Goal: Task Accomplishment & Management: Complete application form

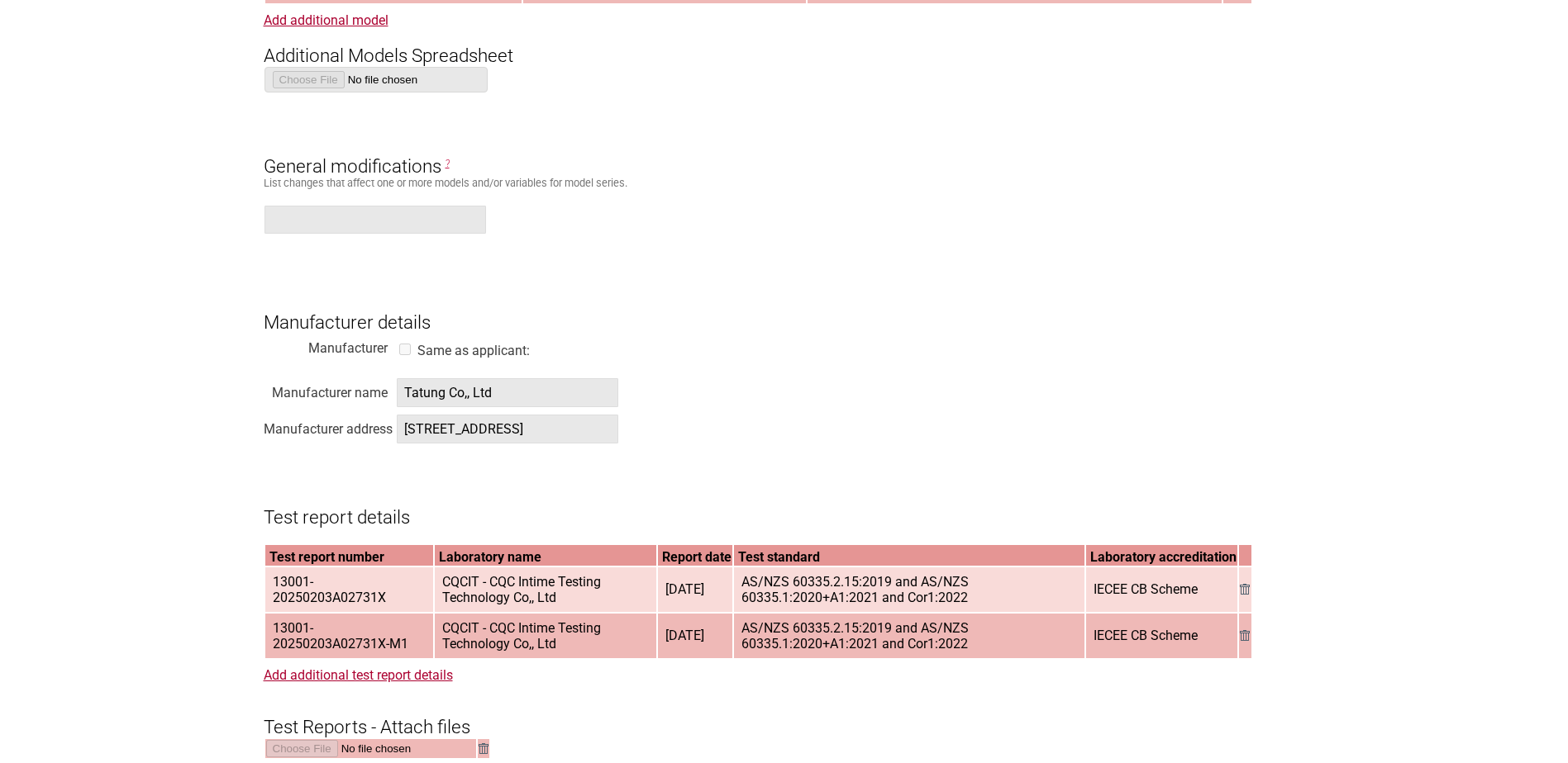
scroll to position [2561, 0]
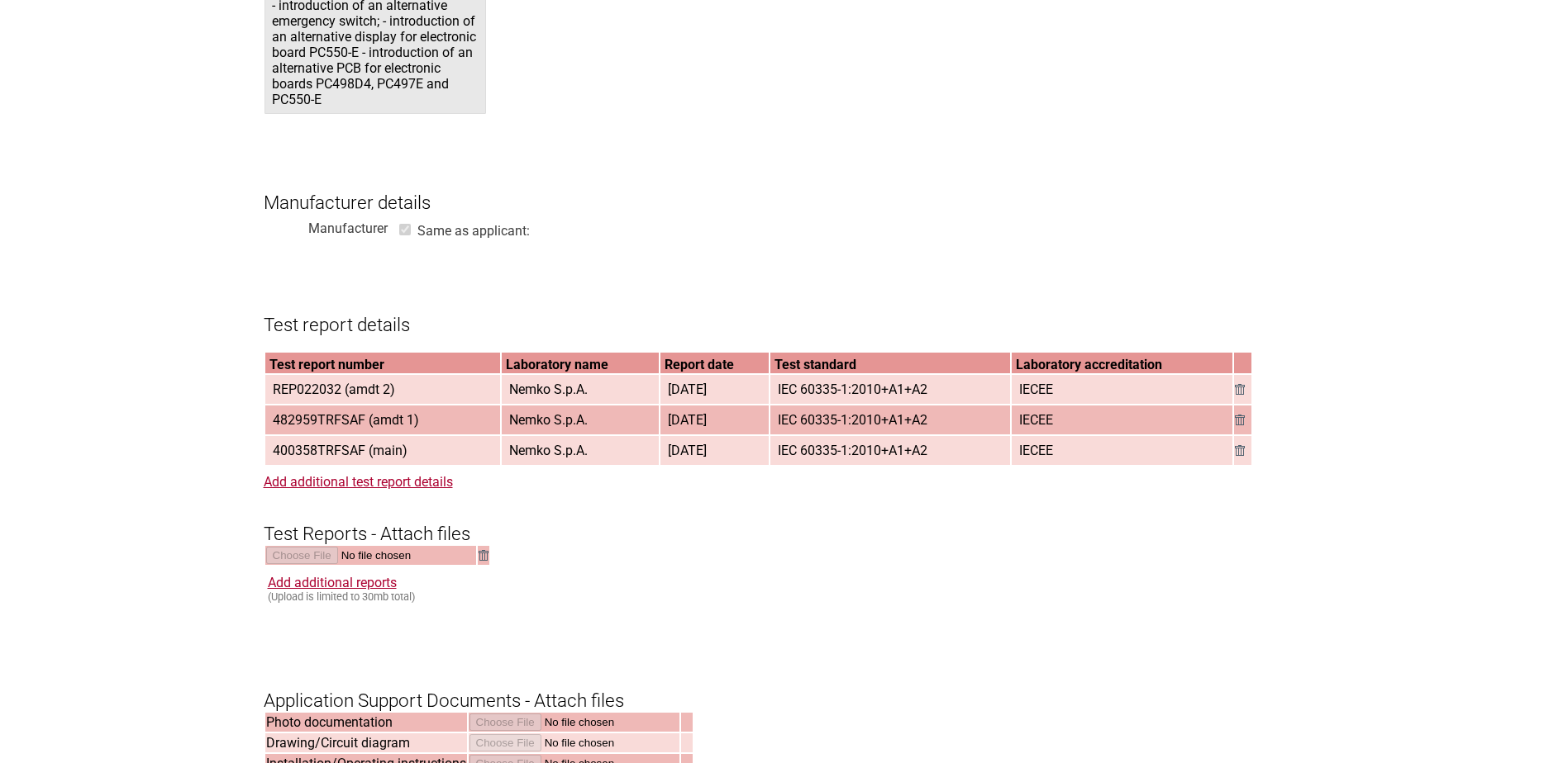
scroll to position [2148, 0]
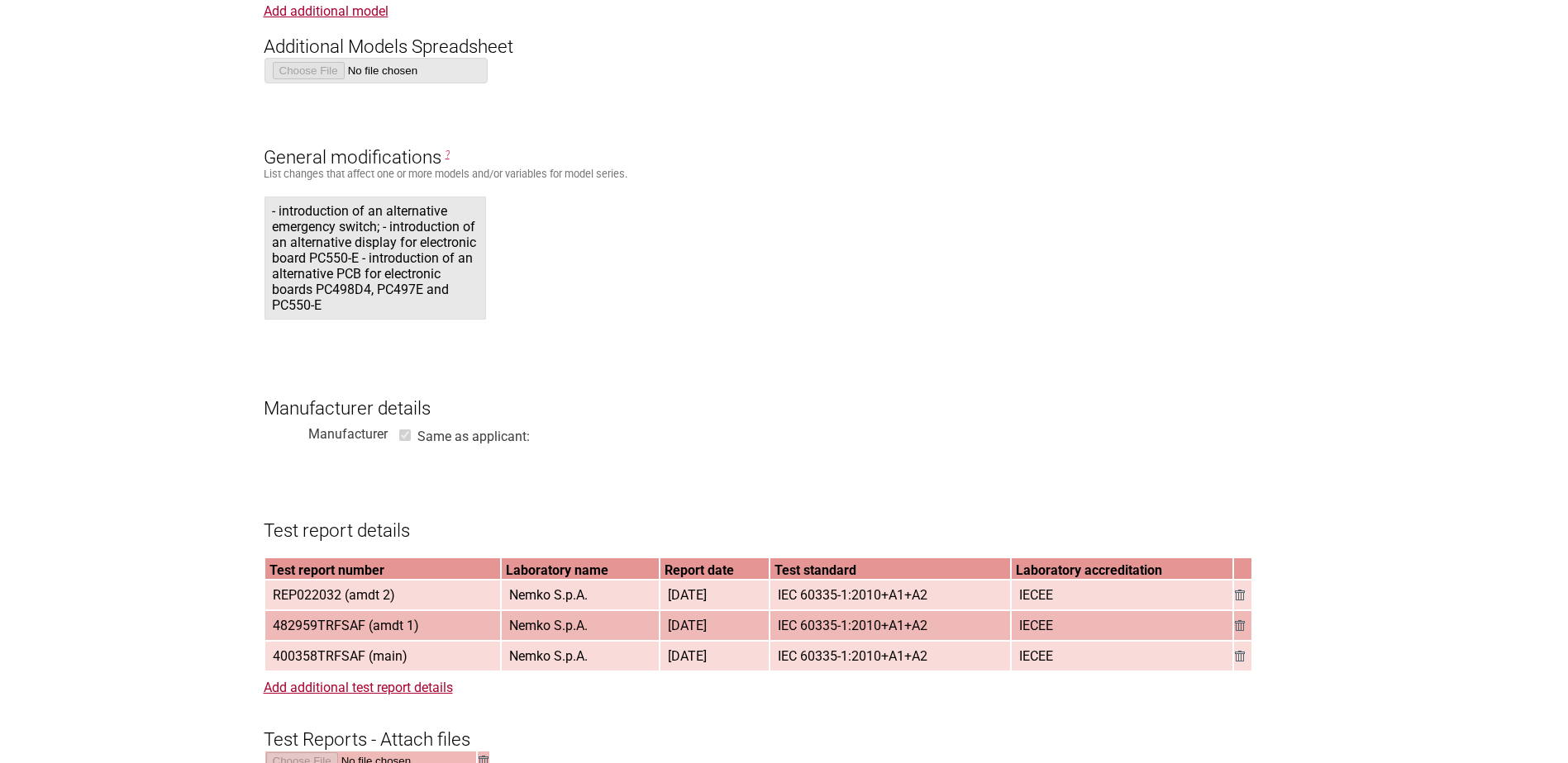
scroll to position [2065, 0]
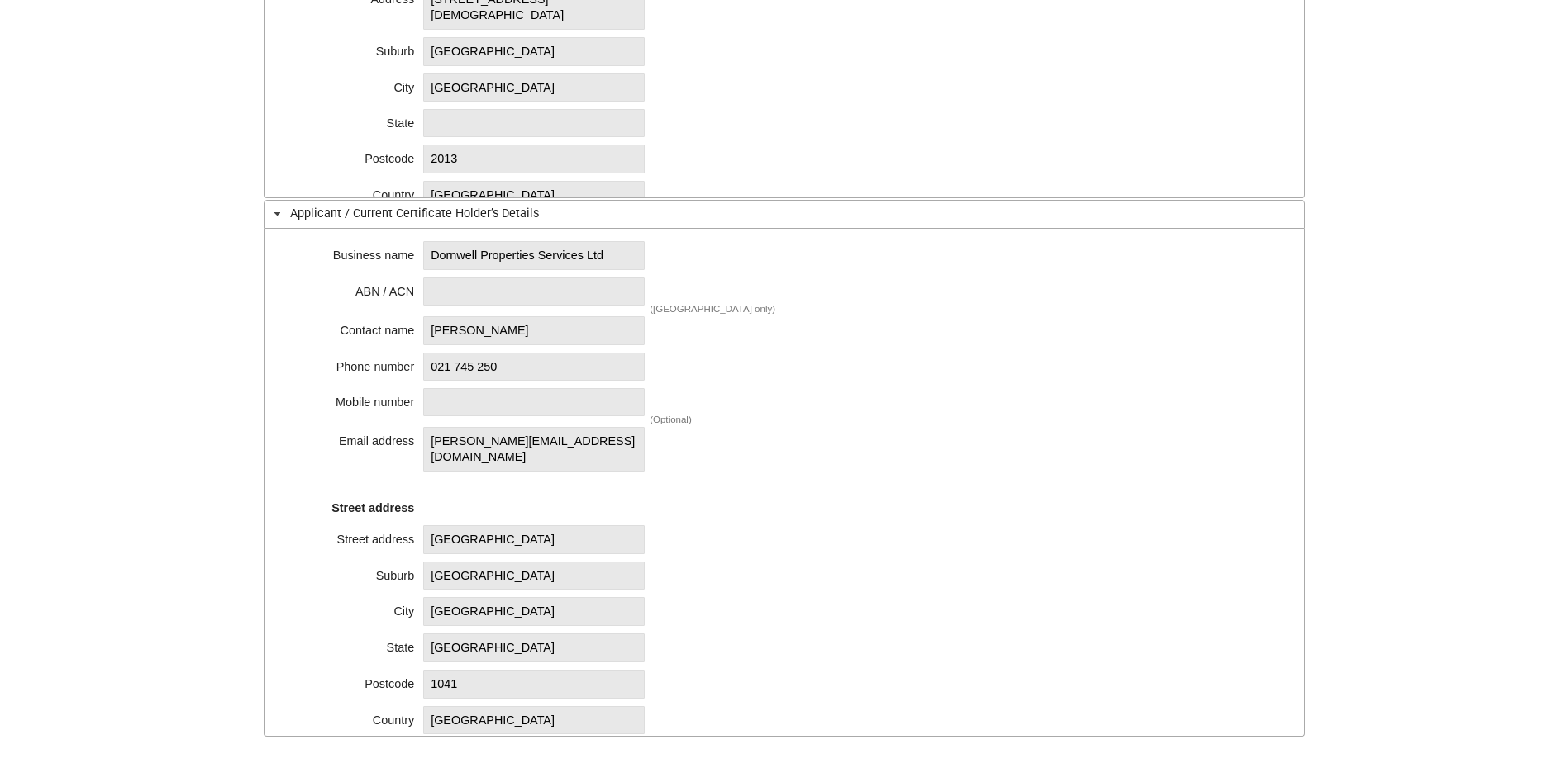
scroll to position [661, 0]
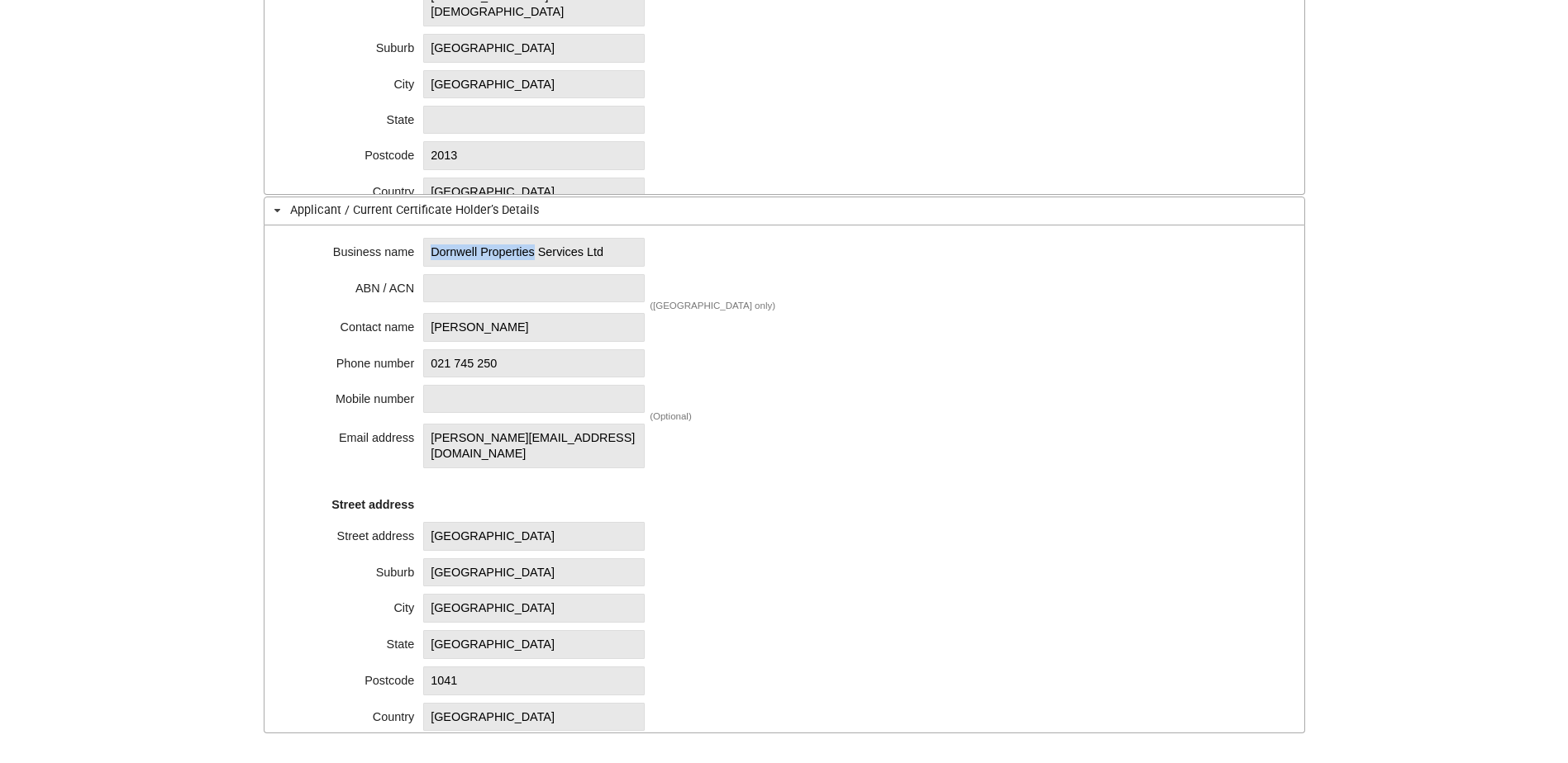
drag, startPoint x: 430, startPoint y: 253, endPoint x: 547, endPoint y: 254, distance: 117.0
click at [547, 254] on span "Dornwell Properties Services Ltd" at bounding box center [534, 252] width 221 height 29
copy span "Dornwell Properties"
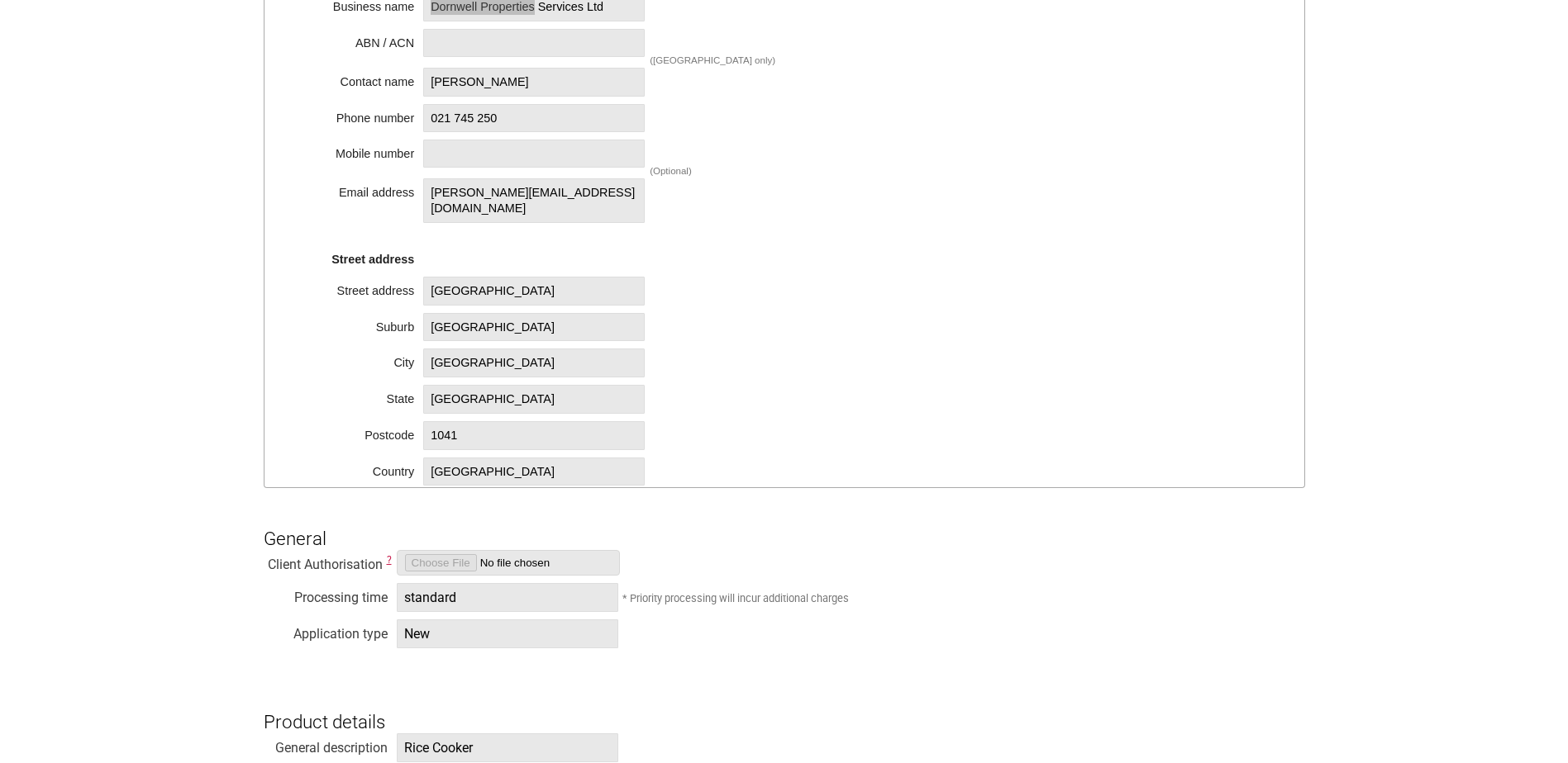
scroll to position [744, 0]
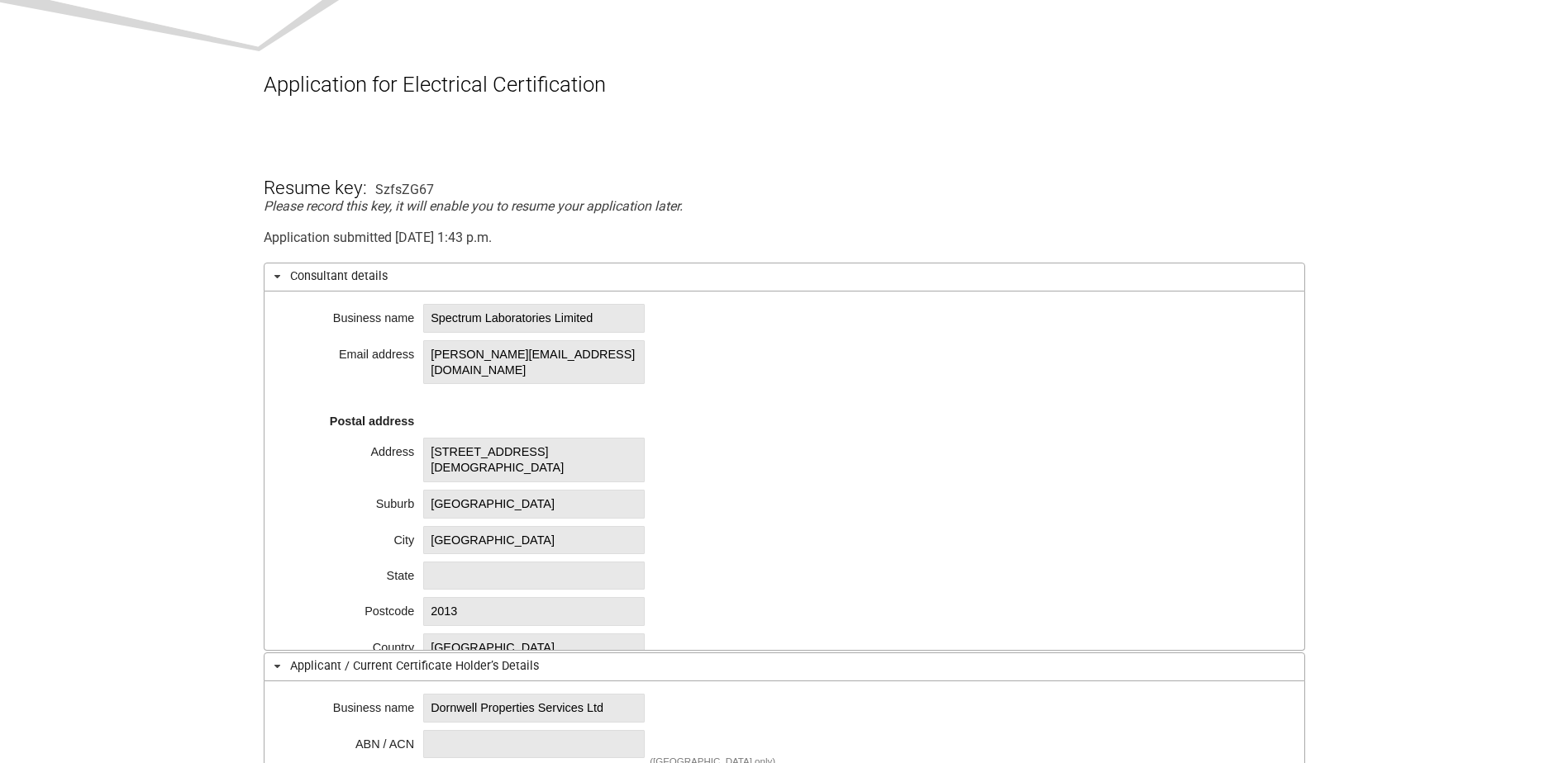
scroll to position [165, 0]
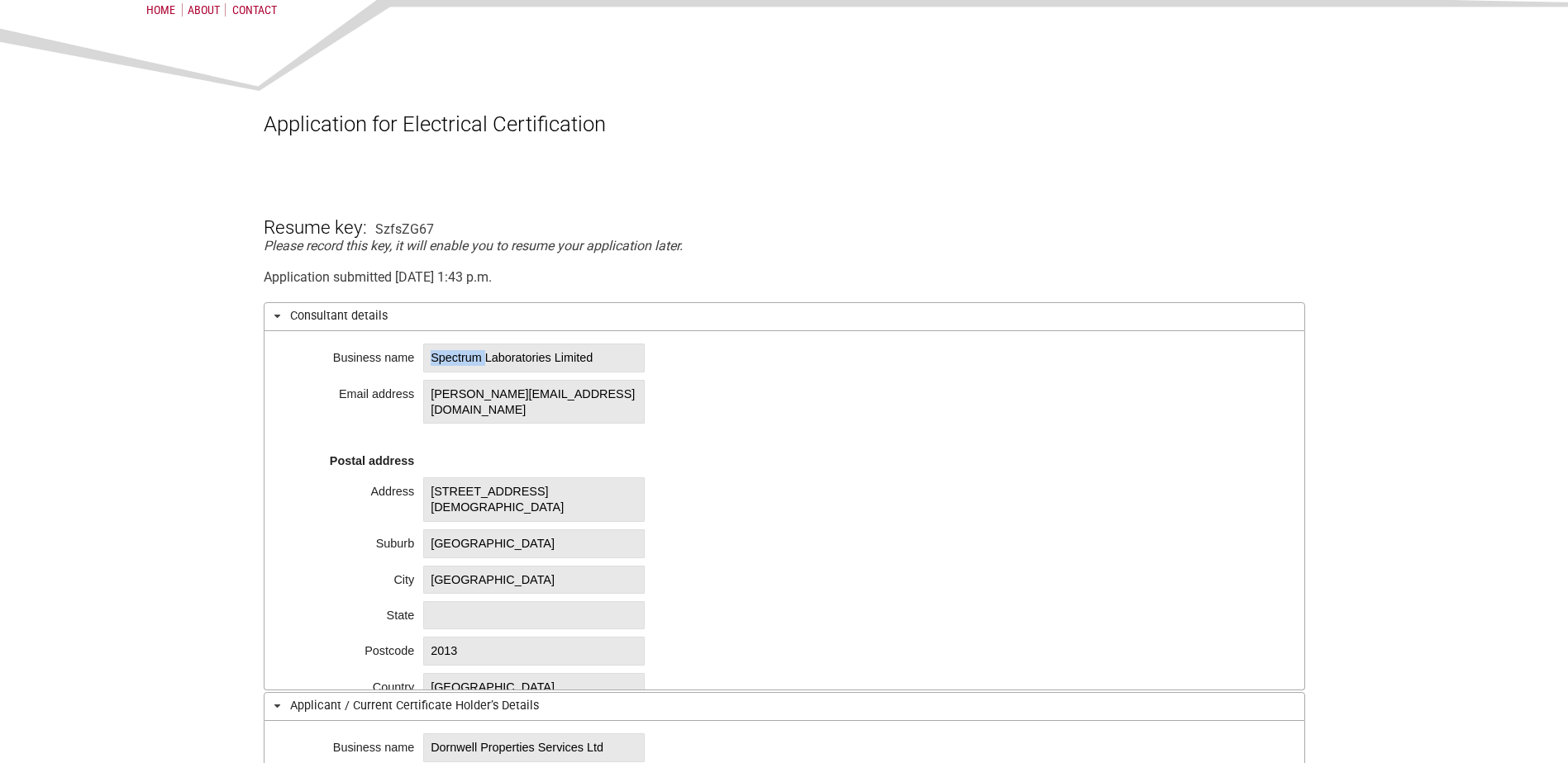
drag, startPoint x: 427, startPoint y: 357, endPoint x: 495, endPoint y: 364, distance: 68.4
click at [495, 364] on span "Spectrum Laboratories Limited" at bounding box center [534, 357] width 221 height 29
copy span "Spectrum"
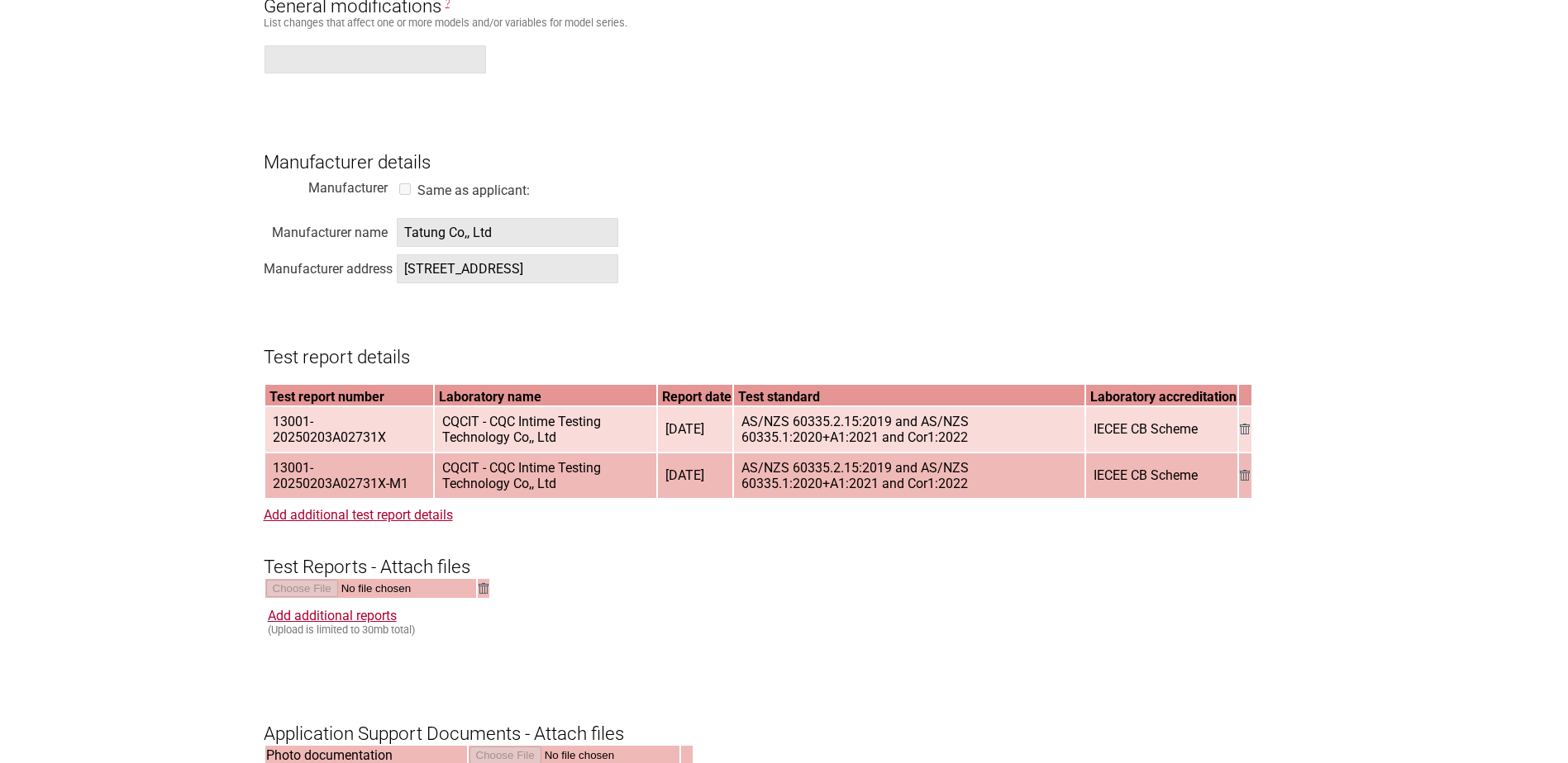
scroll to position [2644, 0]
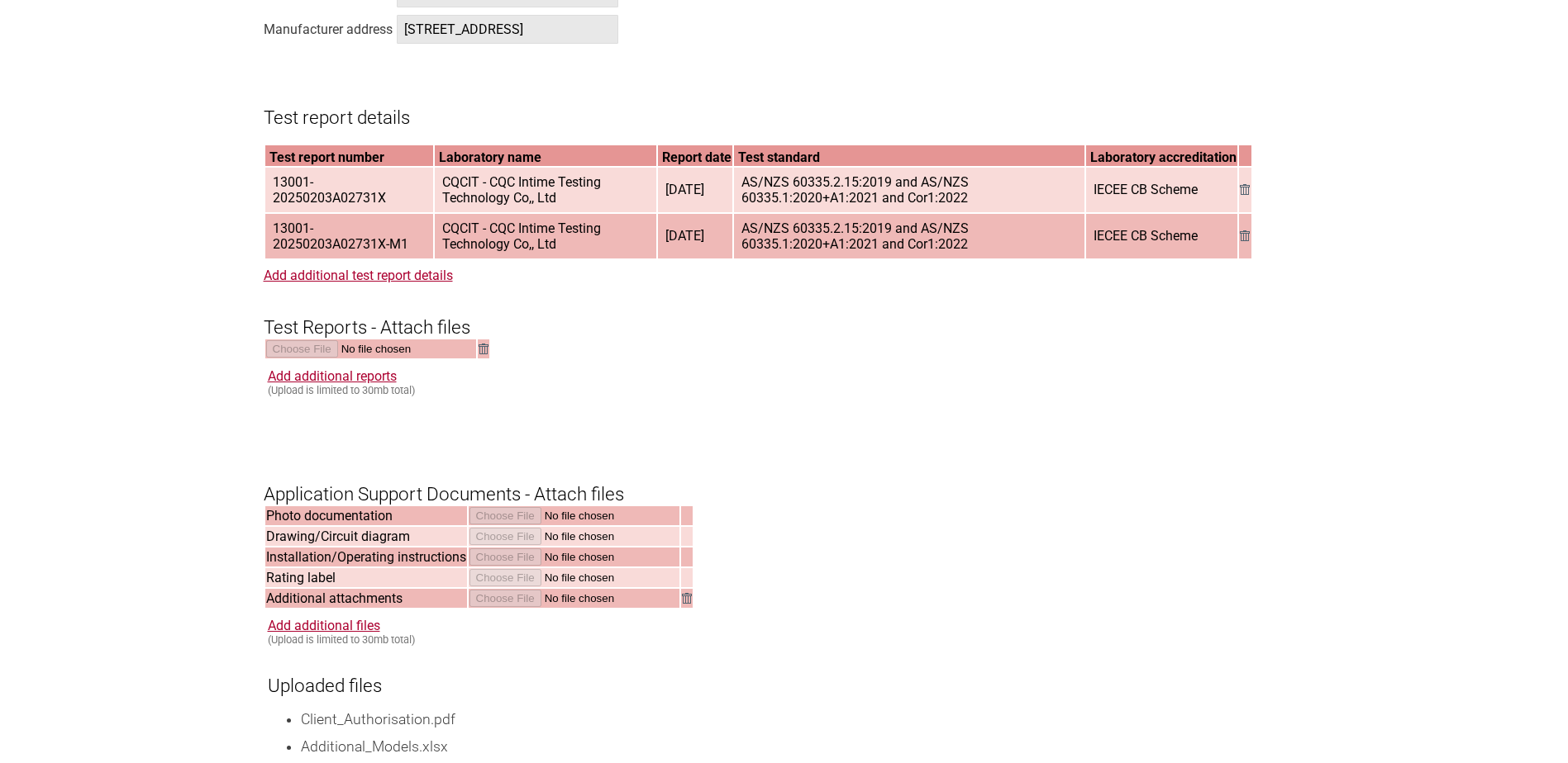
click at [746, 258] on span "AS/NZS 60335.2.15:2019 and AS/NZS 60335.1:2020+A1:2021 and Cor1:2022" at bounding box center [909, 236] width 348 height 43
drag, startPoint x: 749, startPoint y: 267, endPoint x: 979, endPoint y: 279, distance: 230.3
click at [979, 258] on span "AS/NZS 60335.2.15:2019 and AS/NZS 60335.1:2020+A1:2021 and Cor1:2022" at bounding box center [909, 236] width 348 height 43
copy span "AS/NZS 60335.2.15:2019 and AS/NZS 60335.1:2020+A1:2021 and Cor1:2022"
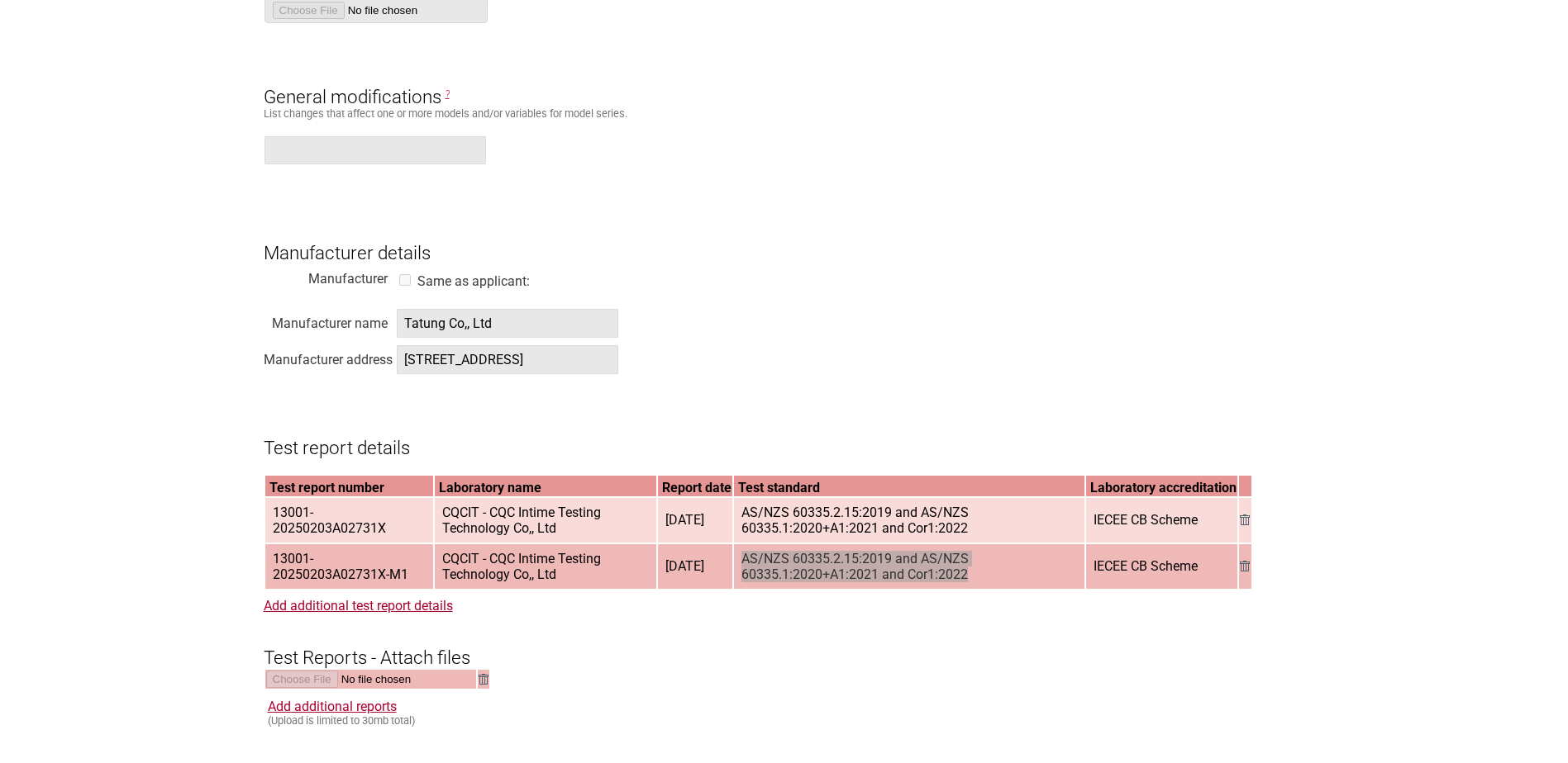
scroll to position [2231, 0]
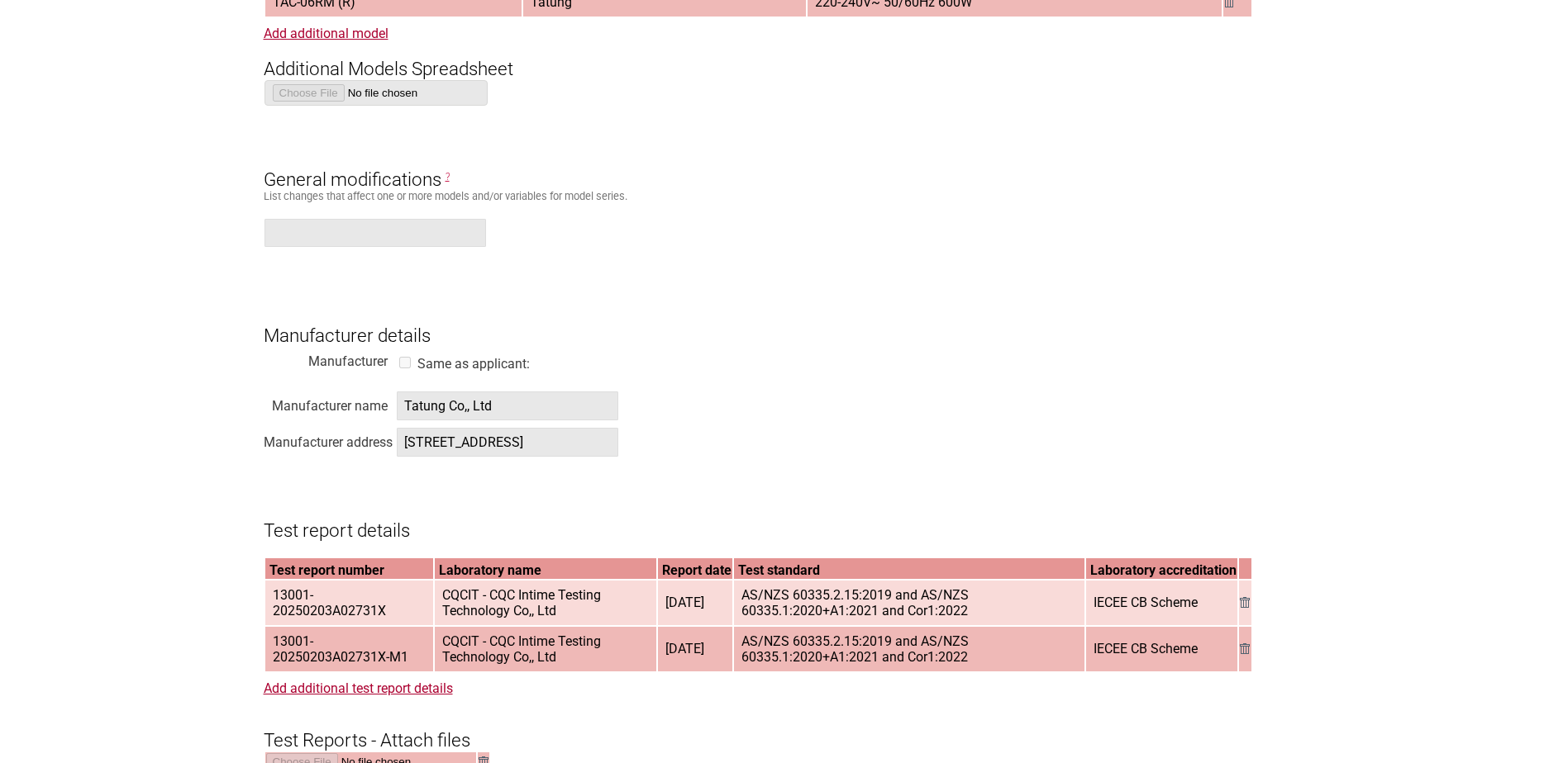
click at [1132, 183] on h3 "General modifications ?" at bounding box center [784, 165] width 1041 height 50
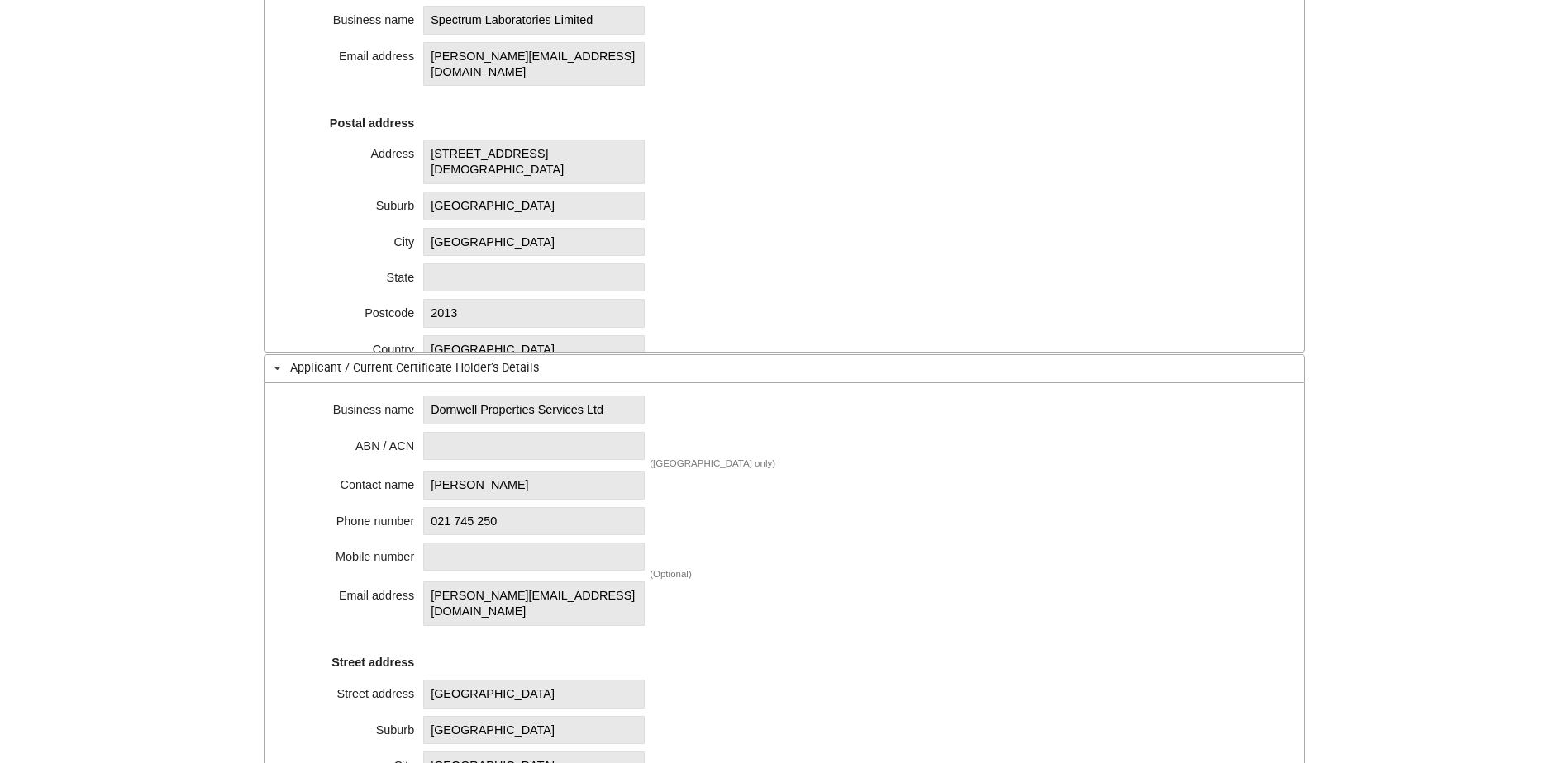
scroll to position [908, 0]
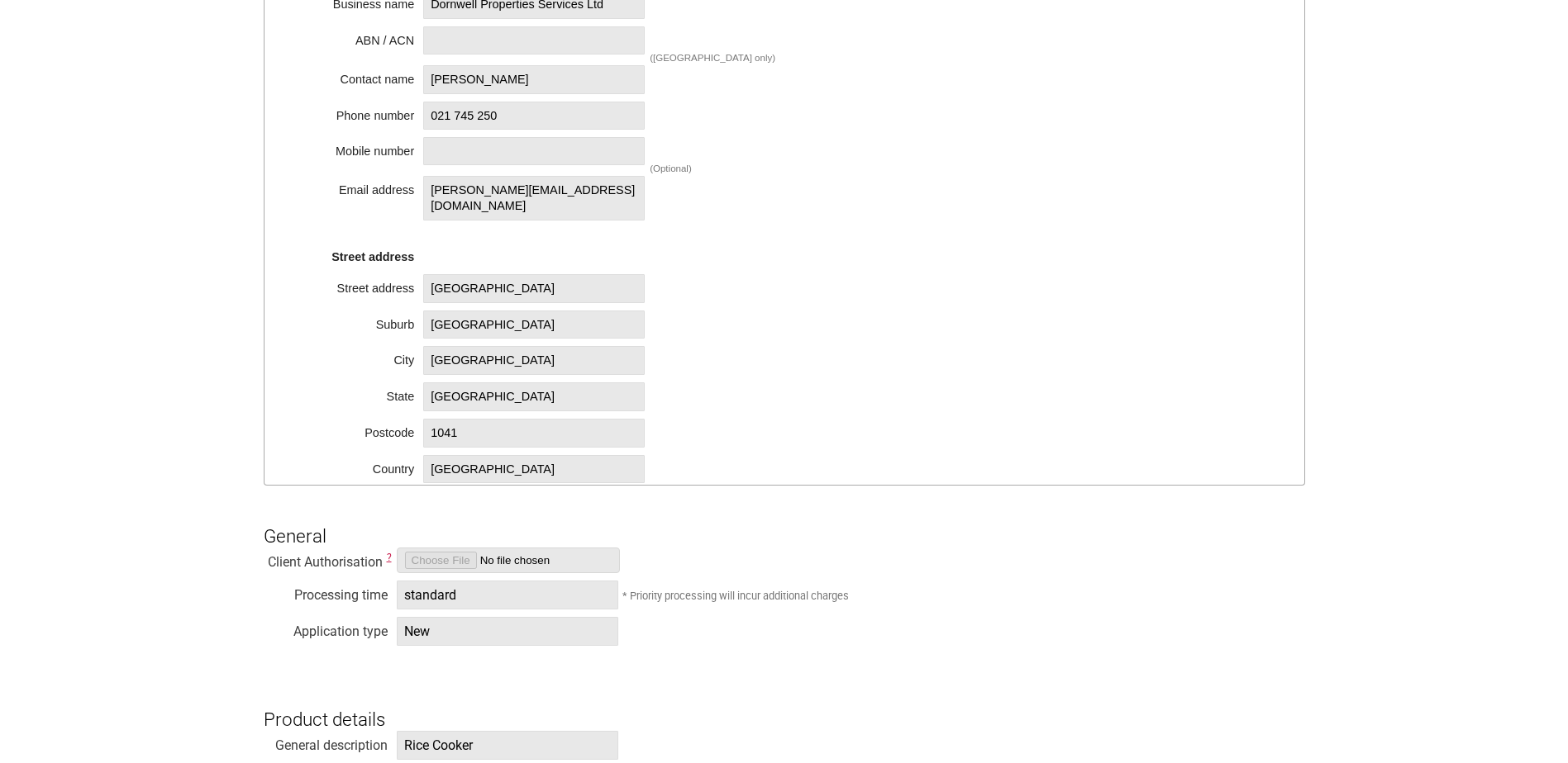
click at [979, 254] on div "Business name Dornwell Properties Services Ltd ABN / ACN (Australia only) Conta…" at bounding box center [784, 231] width 1041 height 508
click at [905, 196] on div "Business name Dornwell Properties Services Ltd ABN / ACN (Australia only) Conta…" at bounding box center [784, 231] width 1041 height 508
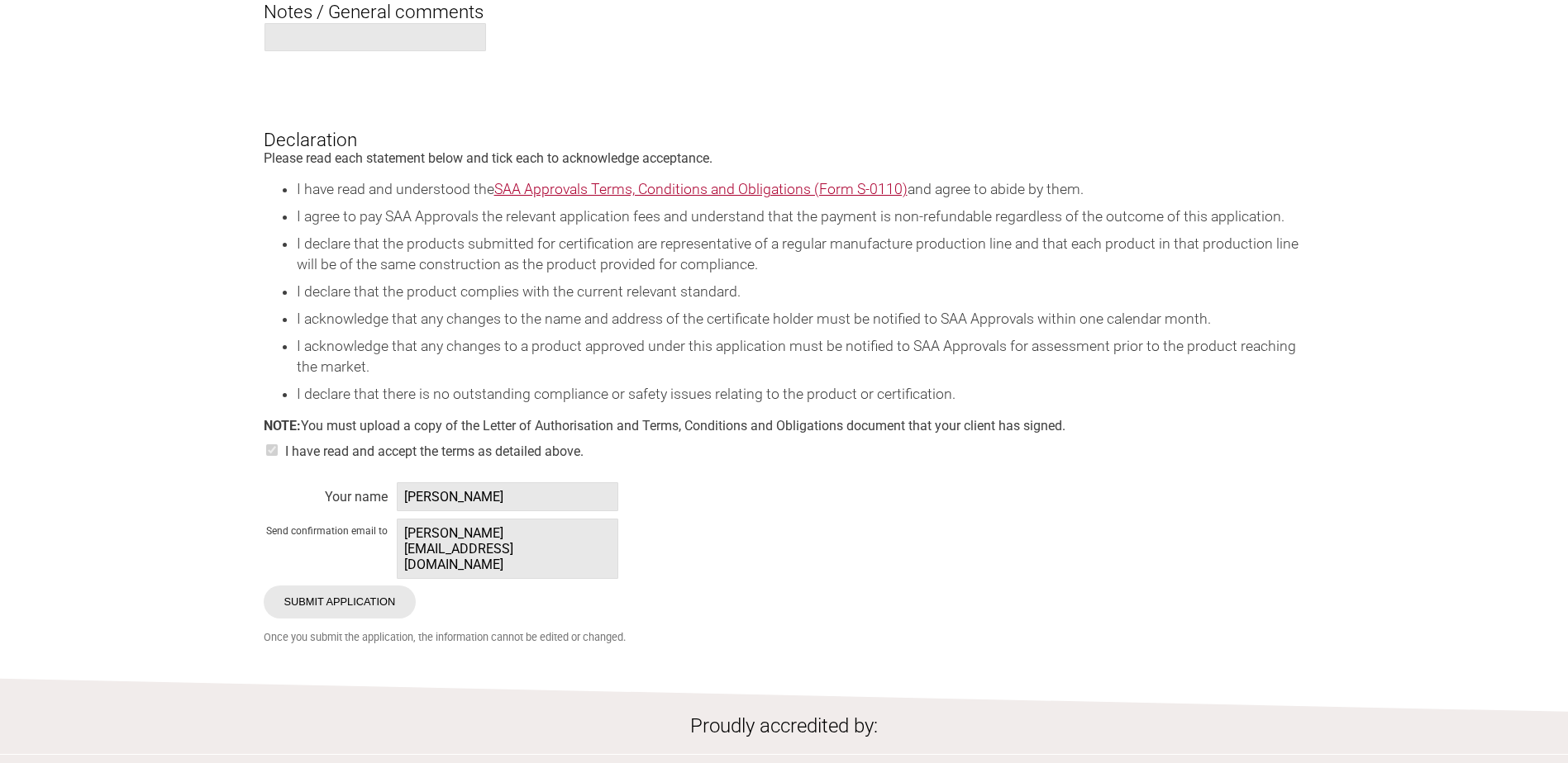
scroll to position [3883, 0]
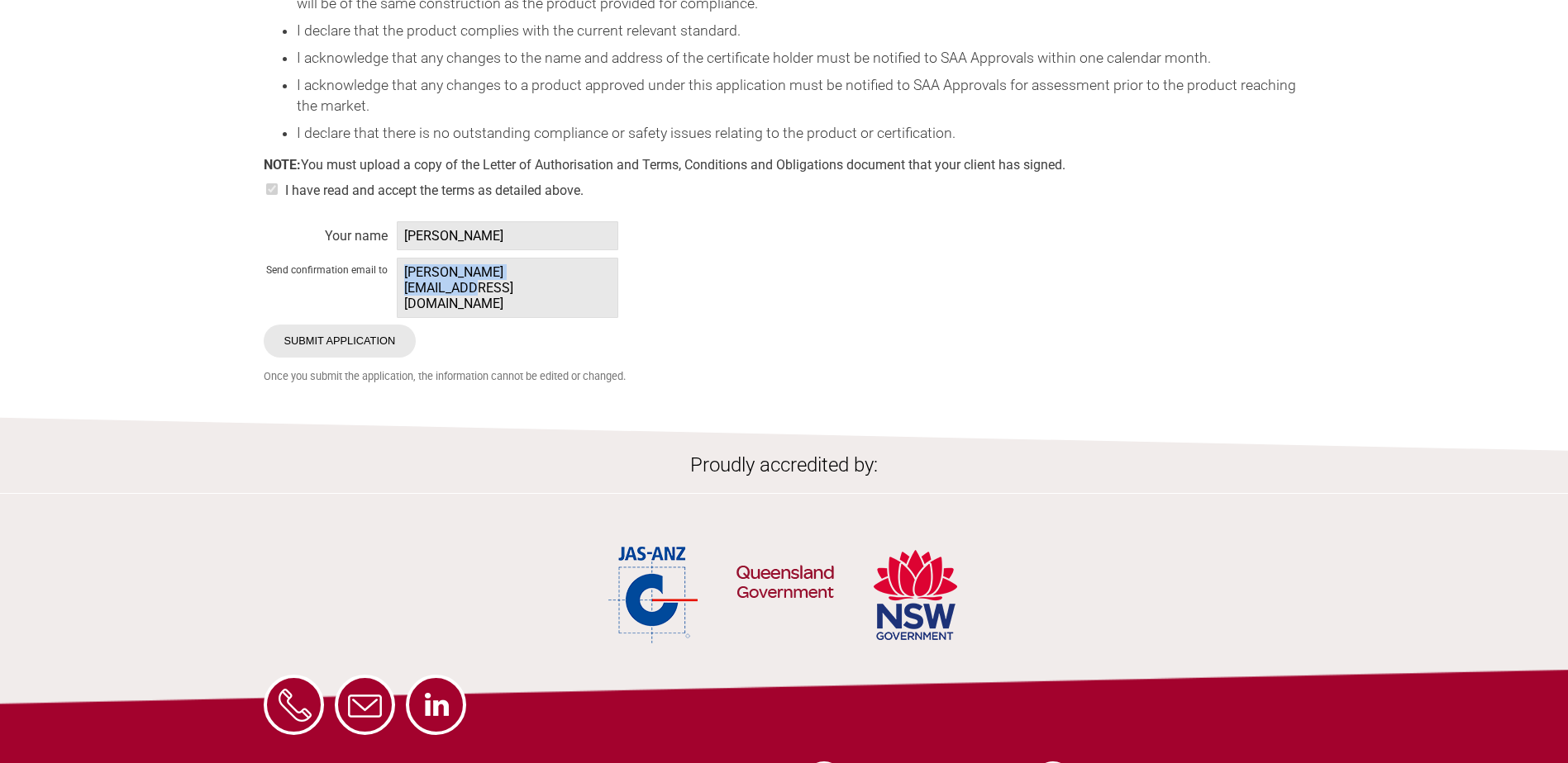
drag, startPoint x: 536, startPoint y: 318, endPoint x: 406, endPoint y: 318, distance: 130.0
click at [406, 318] on span "emily@spectrumlab.co.nz" at bounding box center [507, 288] width 221 height 61
copy span "emily@spectrumlab.co.nz"
